Goal: Navigation & Orientation: Find specific page/section

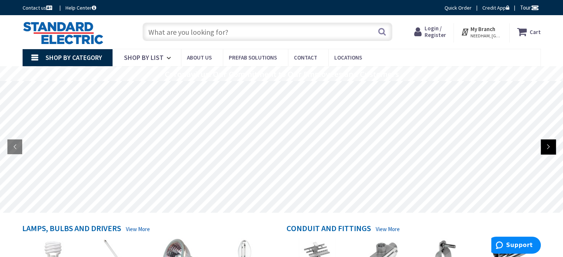
click at [548, 147] on rs-arrow at bounding box center [548, 147] width 15 height 15
click at [549, 146] on rs-arrow at bounding box center [548, 147] width 15 height 15
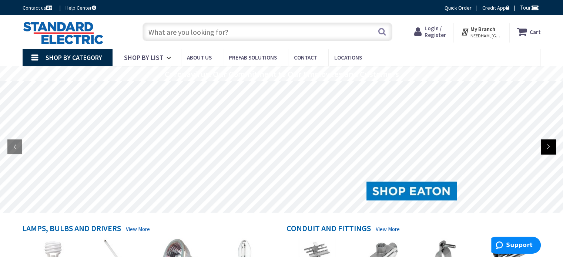
click at [549, 146] on rs-arrow at bounding box center [548, 147] width 15 height 15
click at [547, 146] on rs-arrow at bounding box center [548, 147] width 15 height 15
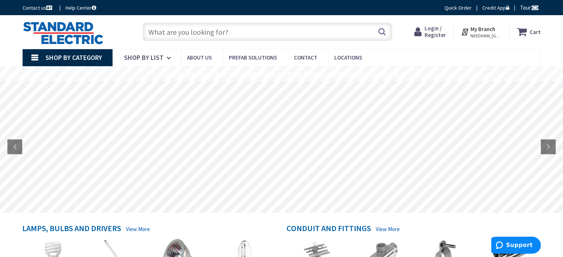
click at [528, 195] on rs-layer at bounding box center [281, 147] width 562 height 132
click at [526, 194] on rs-layer at bounding box center [281, 147] width 562 height 132
click at [489, 194] on rs-layer at bounding box center [281, 147] width 562 height 132
